Goal: Task Accomplishment & Management: Manage account settings

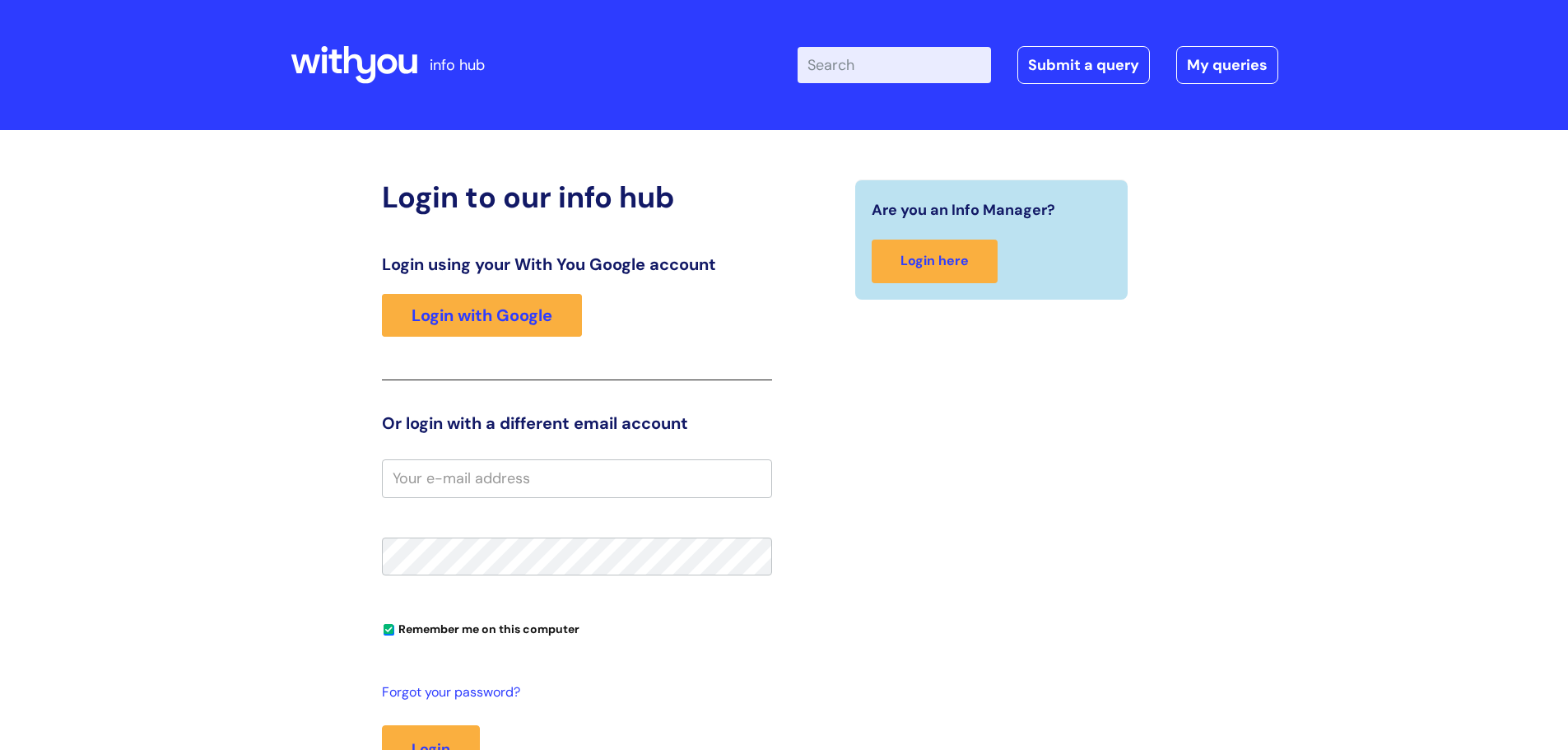
click at [333, 73] on icon at bounding box center [354, 64] width 127 height 39
click at [409, 312] on link "Login with Google" at bounding box center [482, 315] width 200 height 43
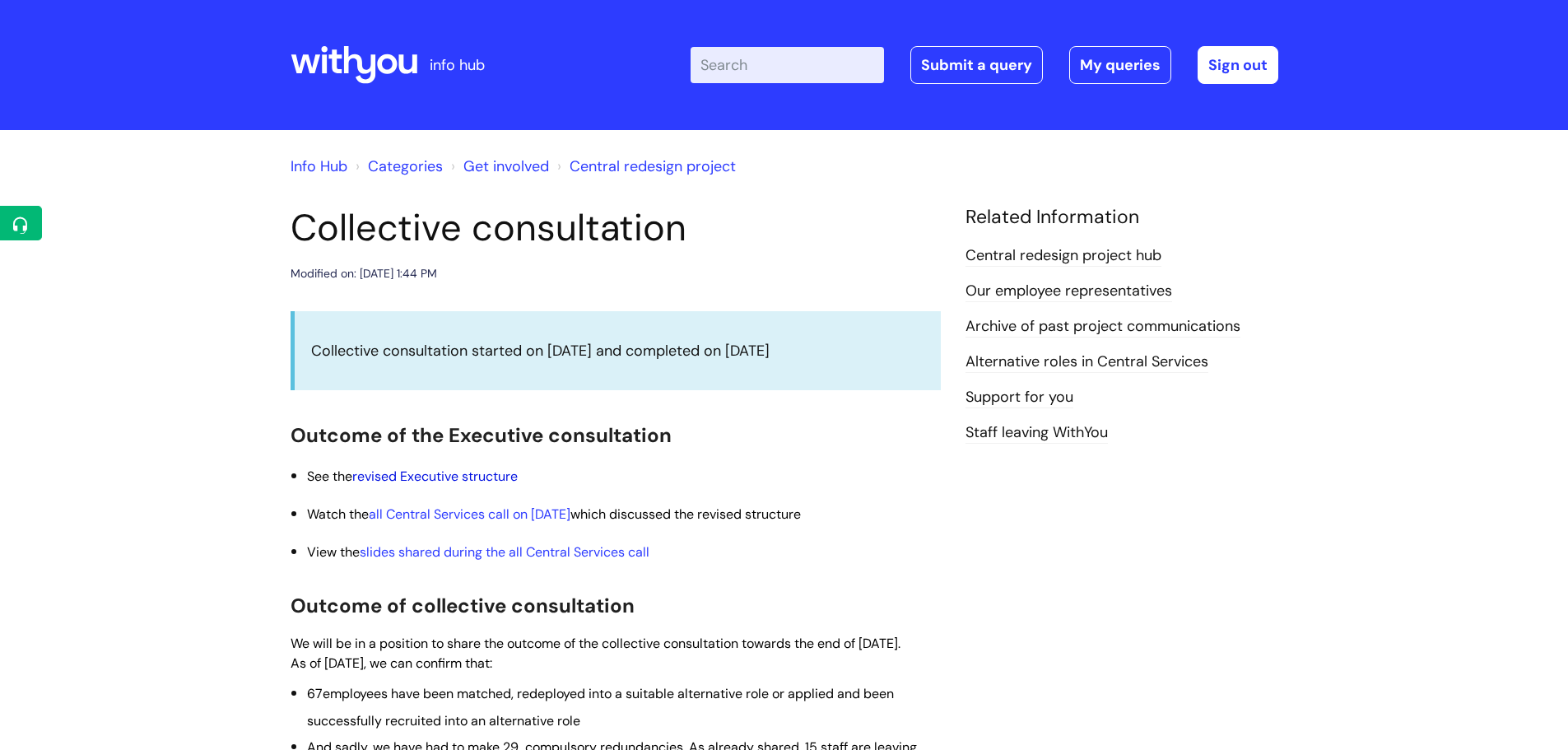
click at [464, 473] on link "revised Executive structure" at bounding box center [435, 476] width 166 height 17
